Goal: Find specific page/section: Find specific page/section

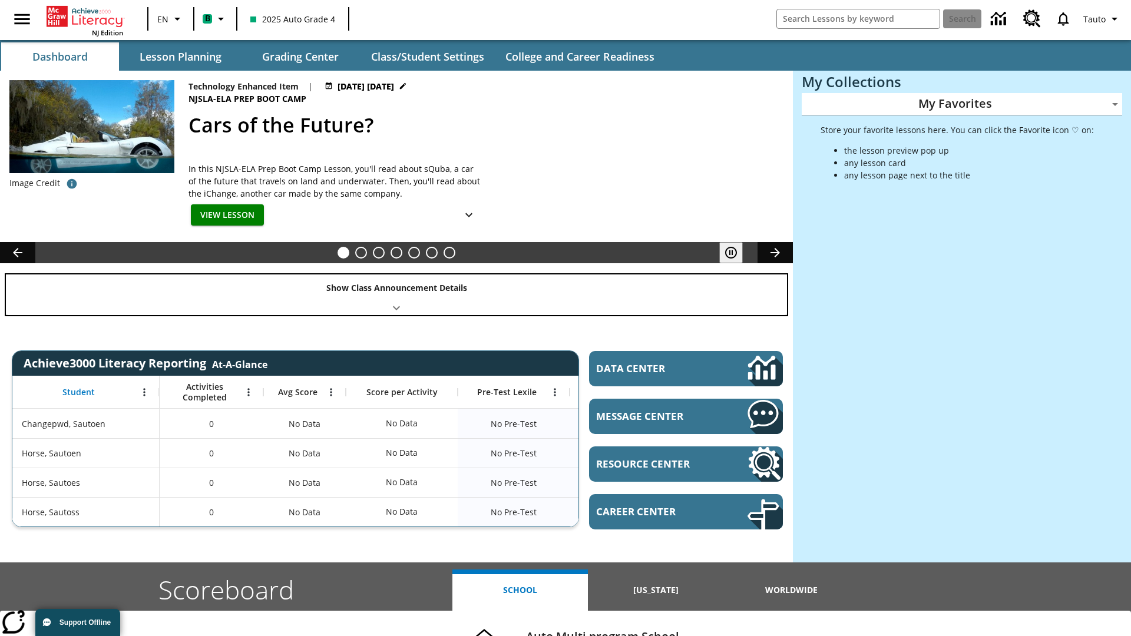
click at [396, 294] on div "Show Class Announcement Details" at bounding box center [396, 294] width 781 height 41
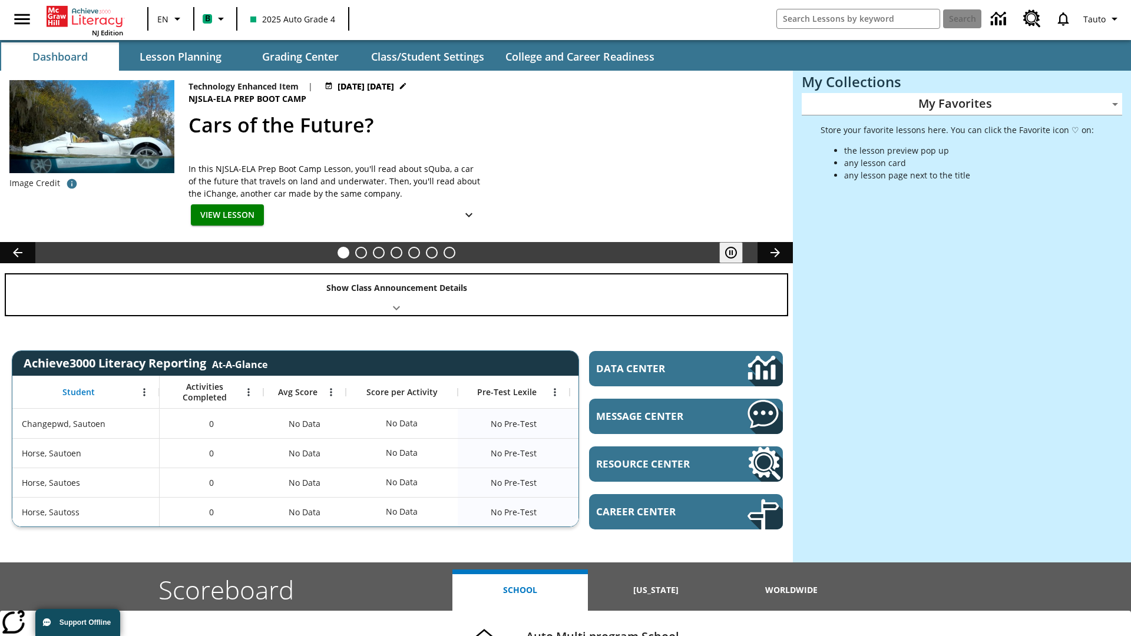
click at [396, 294] on div "Show Class Announcement Details" at bounding box center [396, 294] width 781 height 41
